Goal: Register for event/course

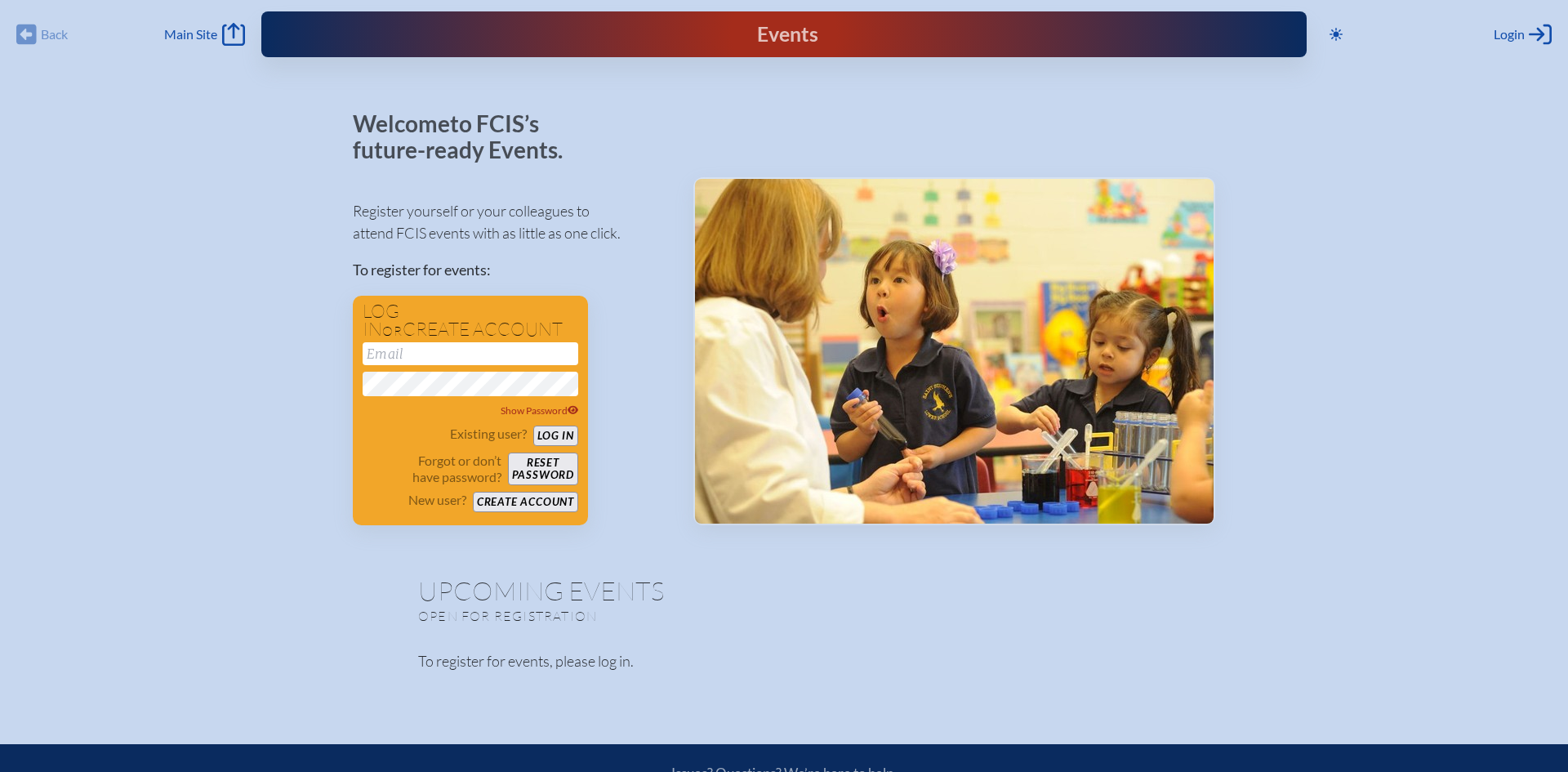
type input "[EMAIL_ADDRESS][DOMAIN_NAME]"
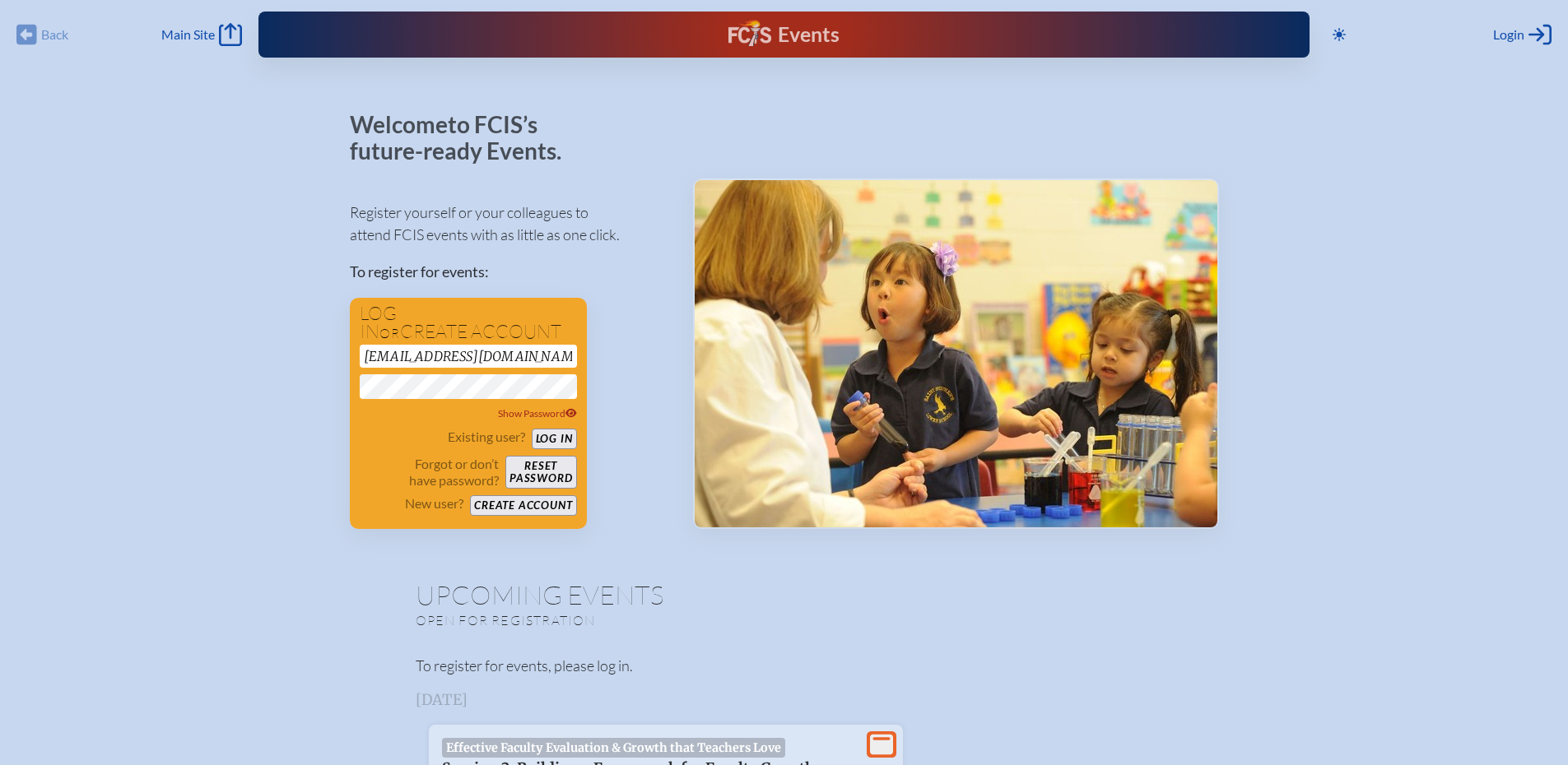
click at [47, 34] on div "Back Back Main Site Main Site" at bounding box center [129, 34] width 225 height 23
click at [169, 32] on span "Main Site" at bounding box center [187, 34] width 53 height 17
type input "[EMAIL_ADDRESS][DOMAIN_NAME]"
click at [537, 441] on button "Log in" at bounding box center [554, 439] width 46 height 20
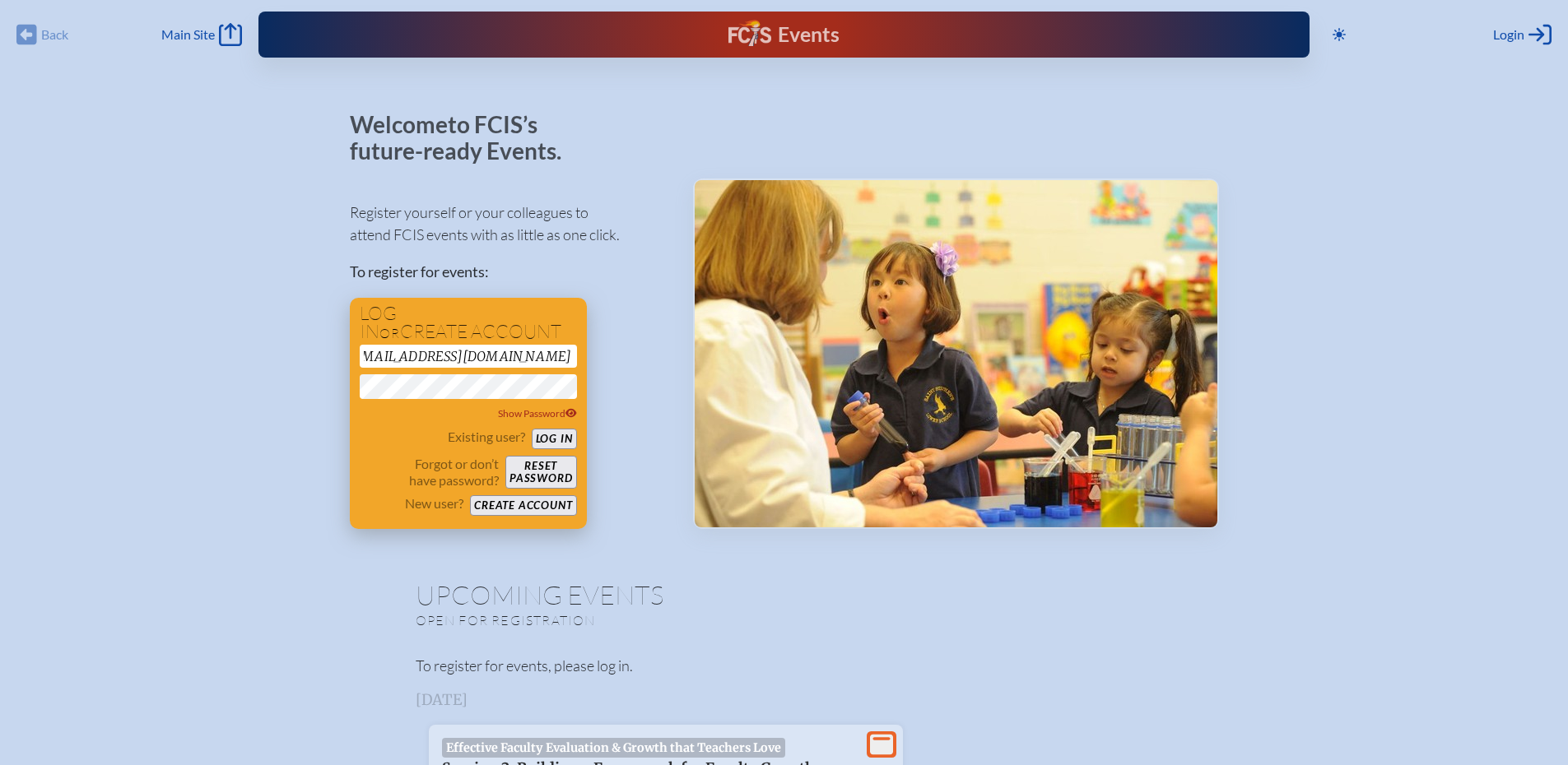
scroll to position [0, 0]
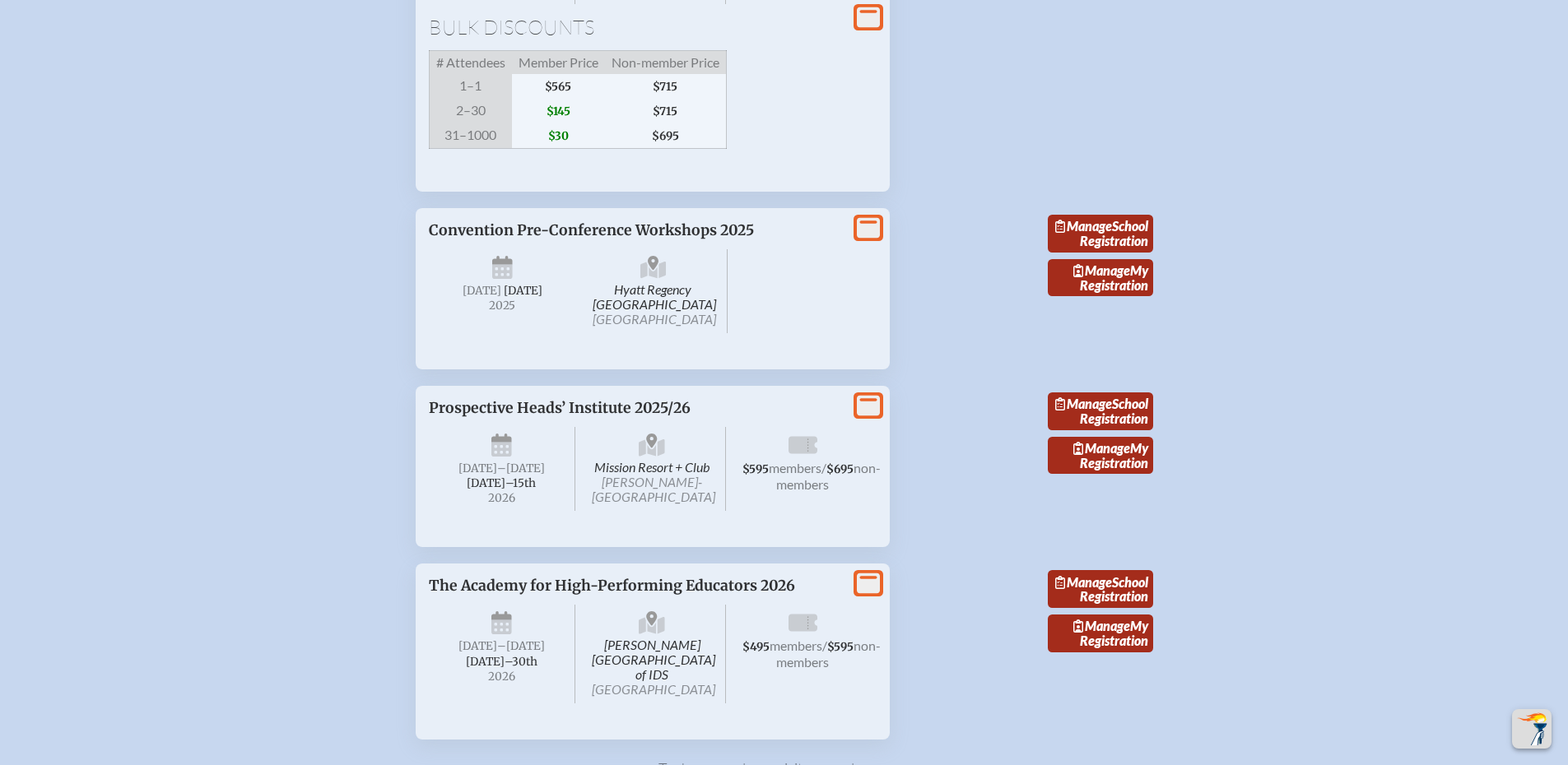
scroll to position [2495, 0]
click at [702, 237] on span "Convention Pre-Conference Workshops 2025" at bounding box center [591, 228] width 325 height 18
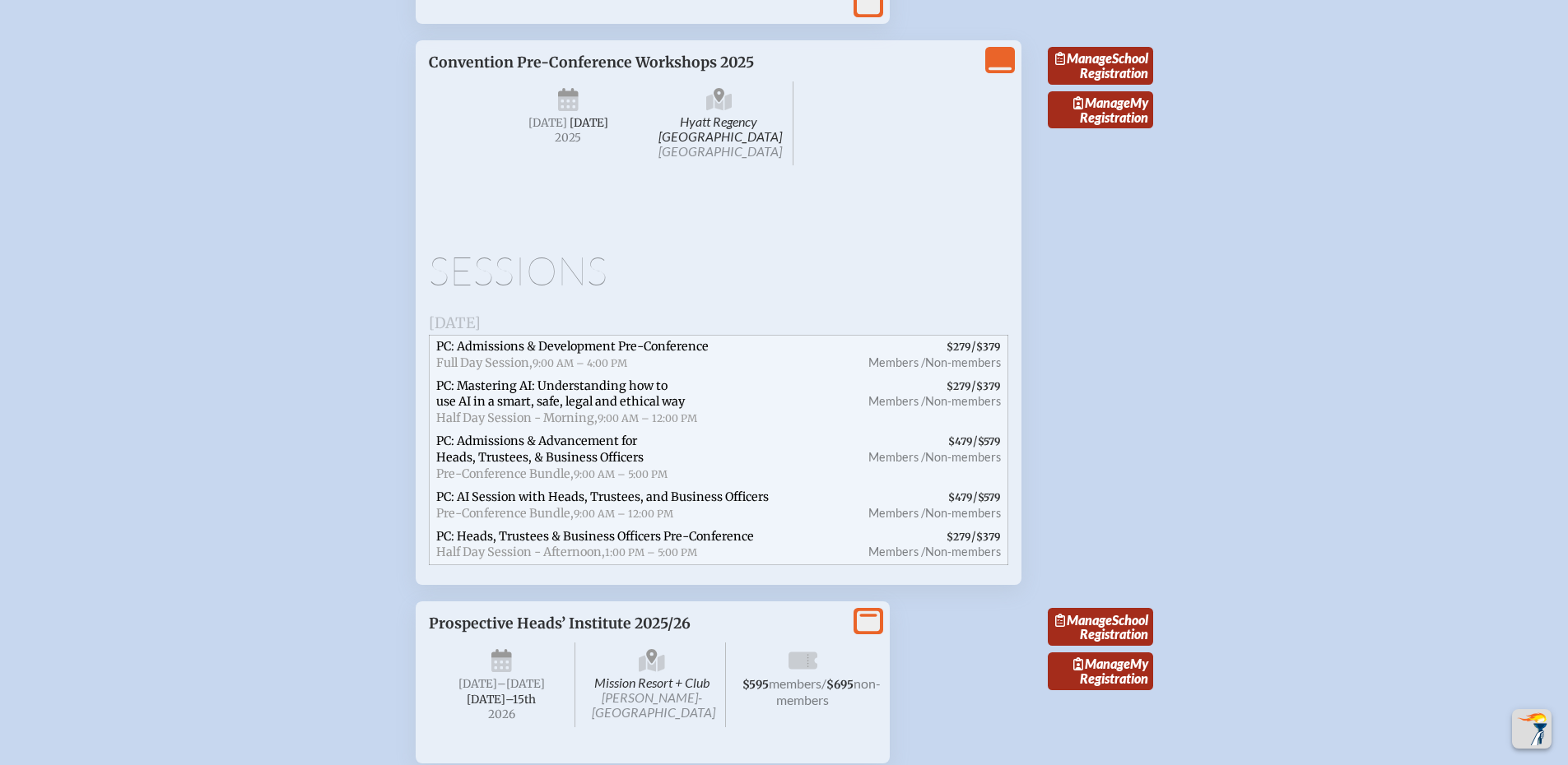
scroll to position [2660, 0]
click at [656, 376] on span "PC: Admissions & Development Pre-Conference Full Day Session, 9:00 AM – 4:00 PM" at bounding box center [640, 356] width 421 height 39
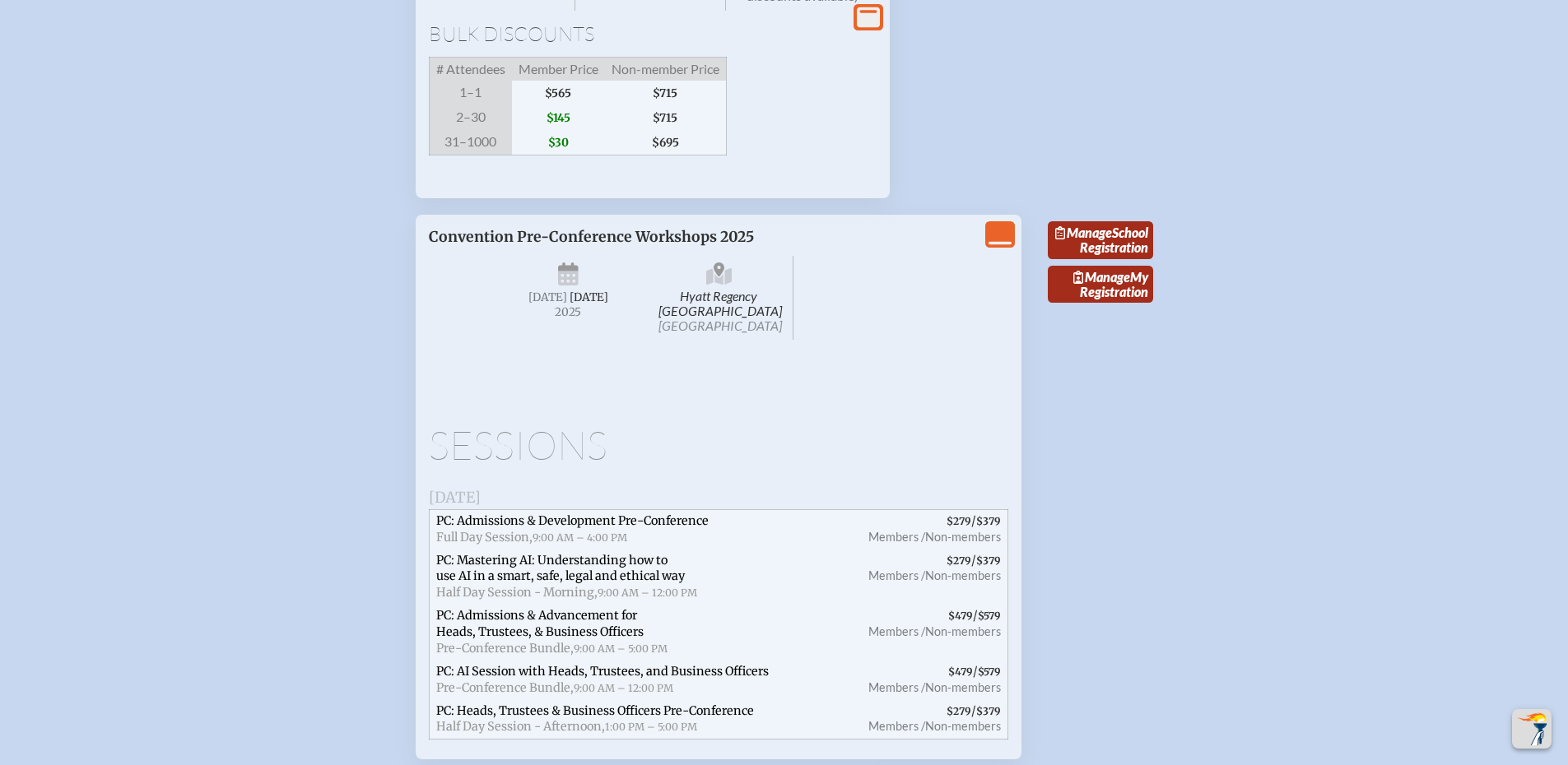
scroll to position [2330, 0]
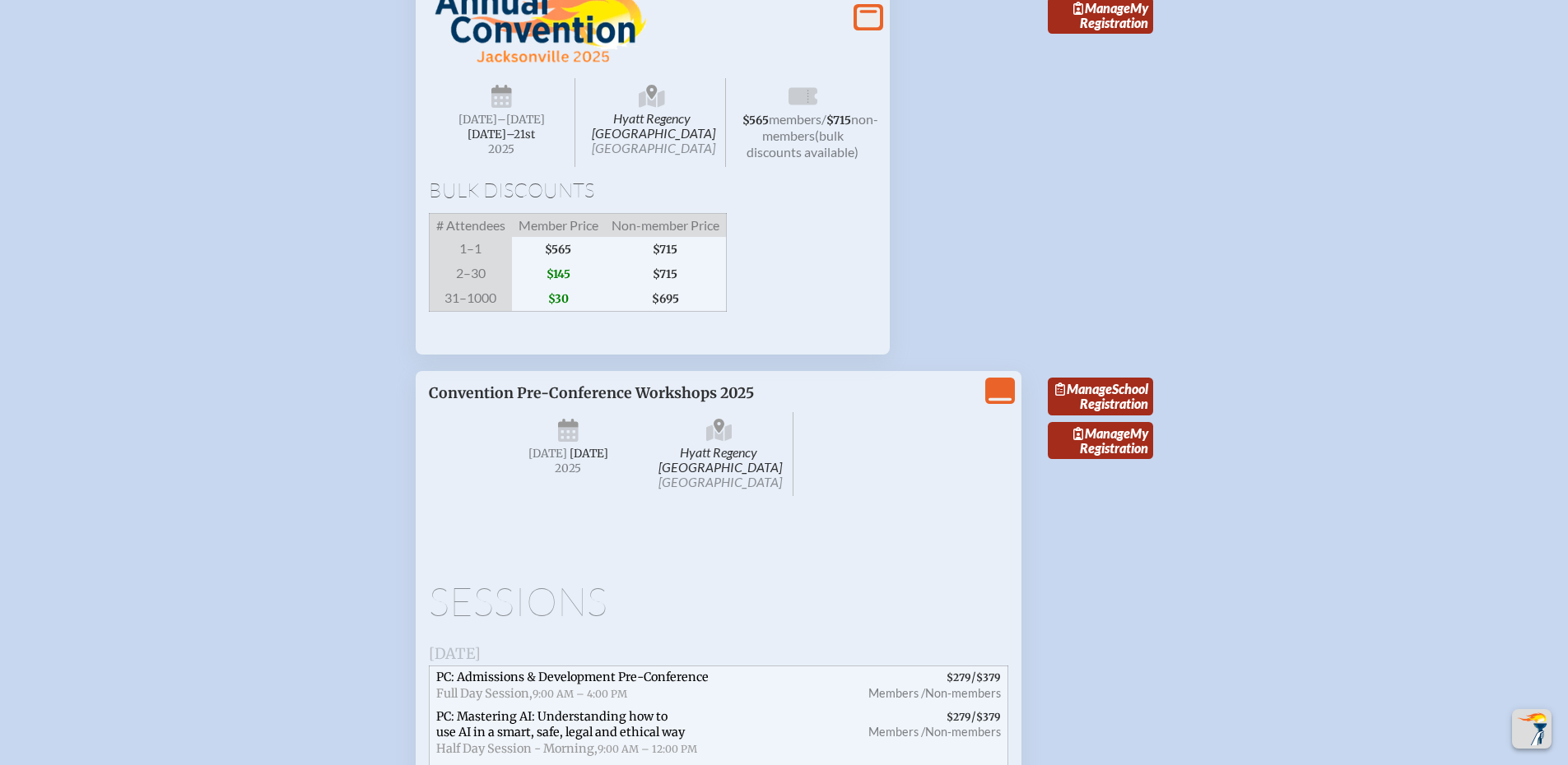
click at [528, 141] on span "[DATE]–⁠21st" at bounding box center [501, 134] width 67 height 14
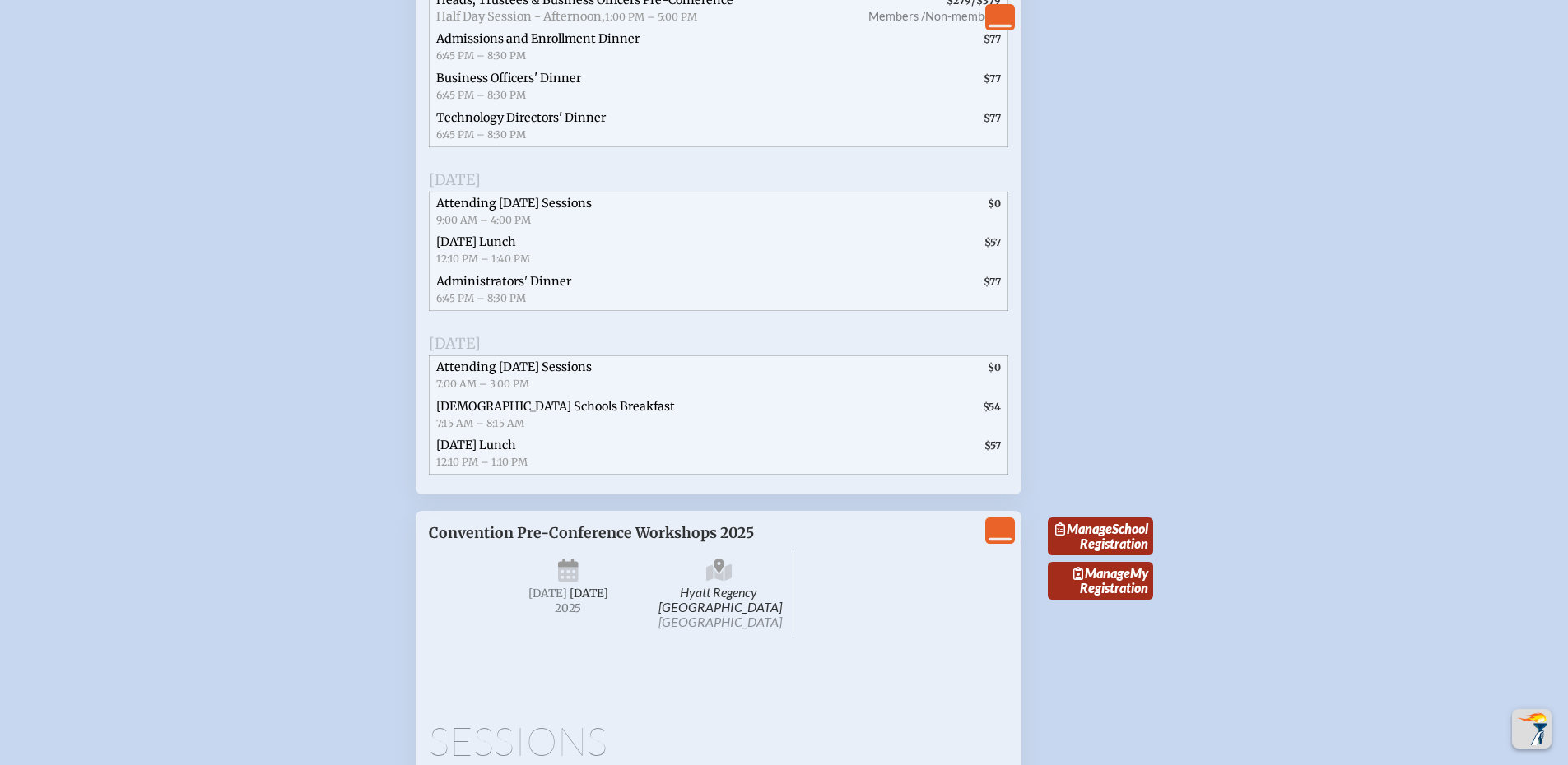
scroll to position [3017, 0]
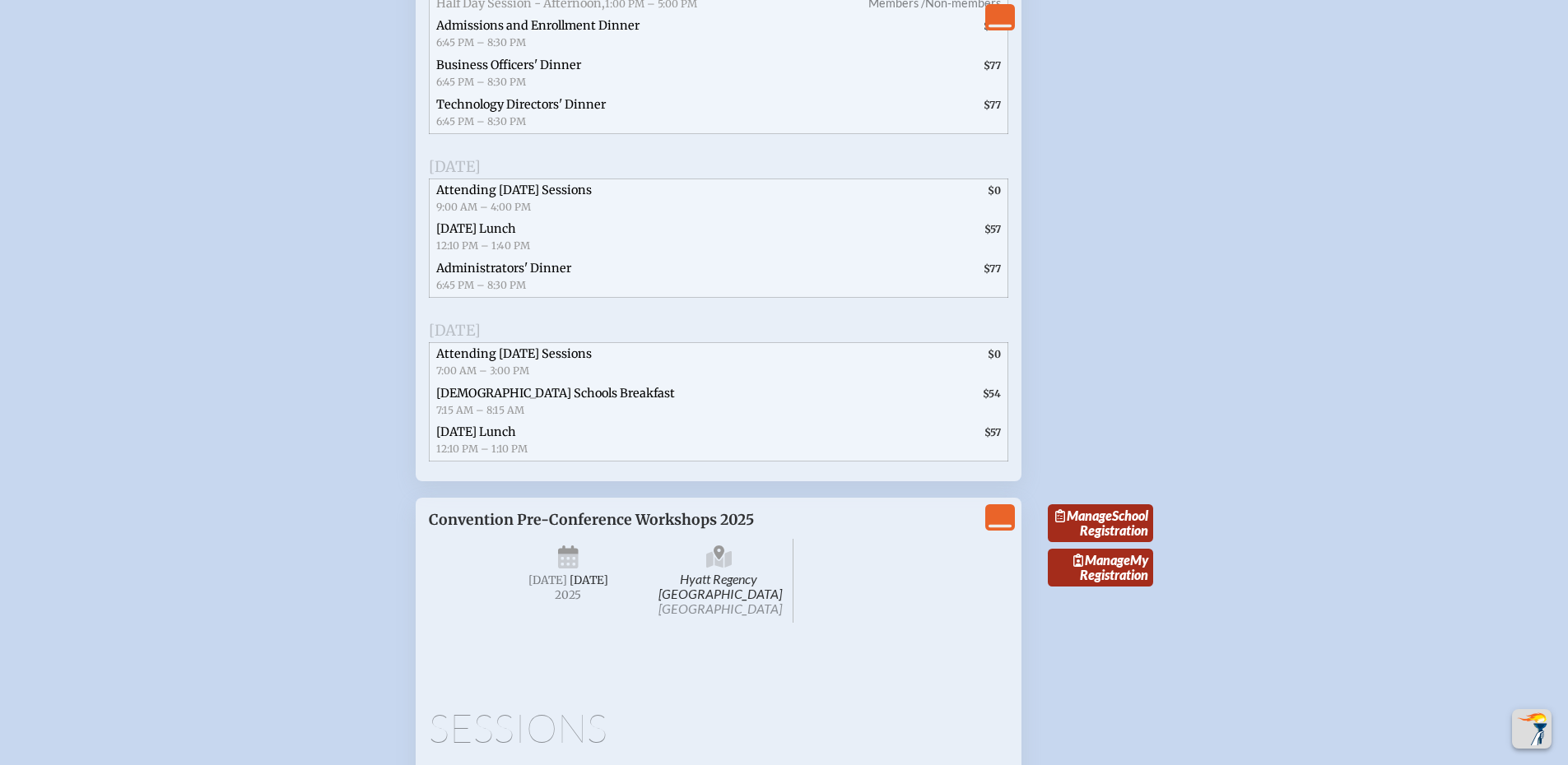
drag, startPoint x: 552, startPoint y: 431, endPoint x: 764, endPoint y: 422, distance: 212.2
click at [552, 361] on span "Attending [DATE] Sessions" at bounding box center [514, 354] width 155 height 15
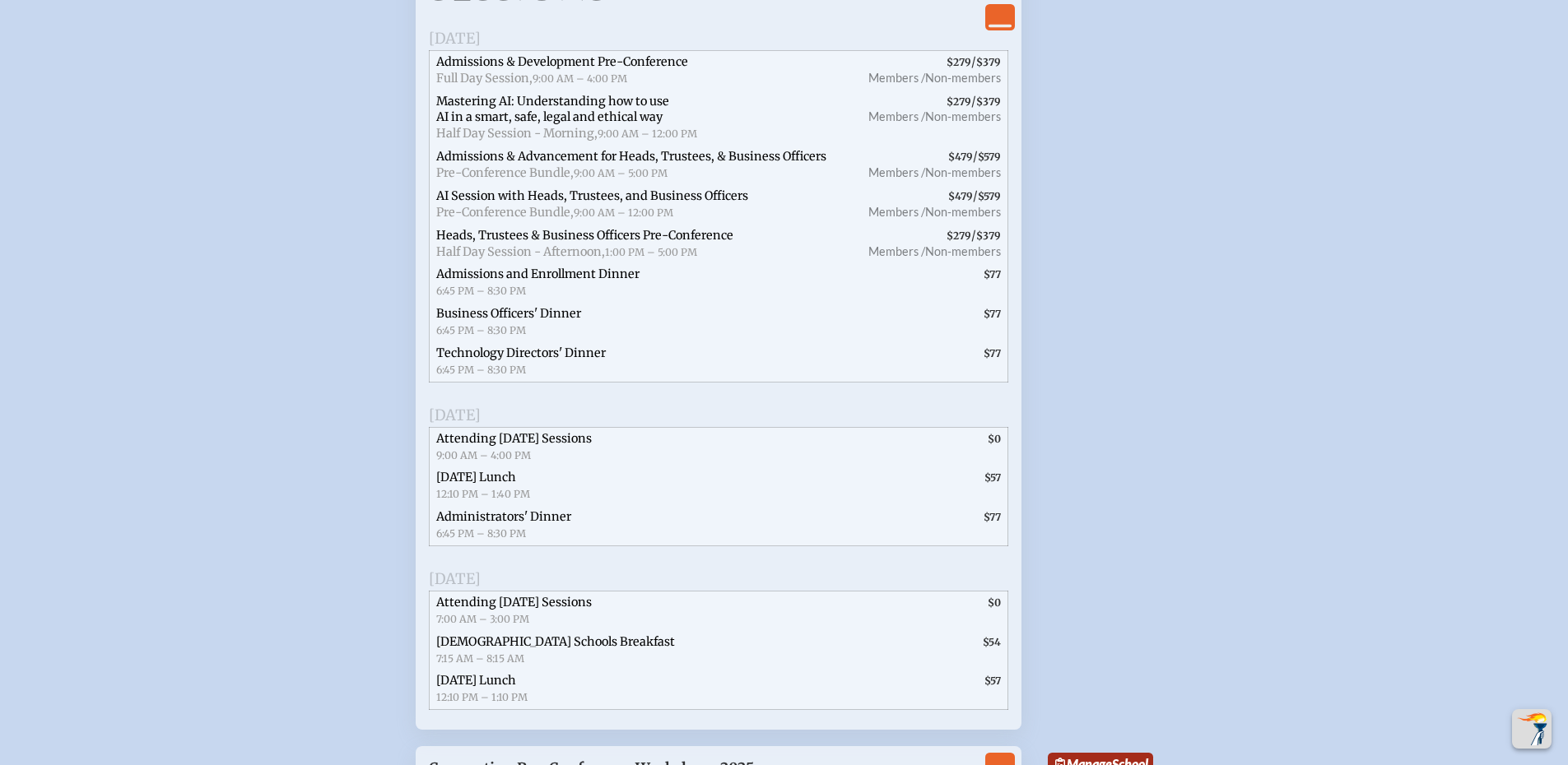
scroll to position [2742, 0]
